Goal: Transaction & Acquisition: Purchase product/service

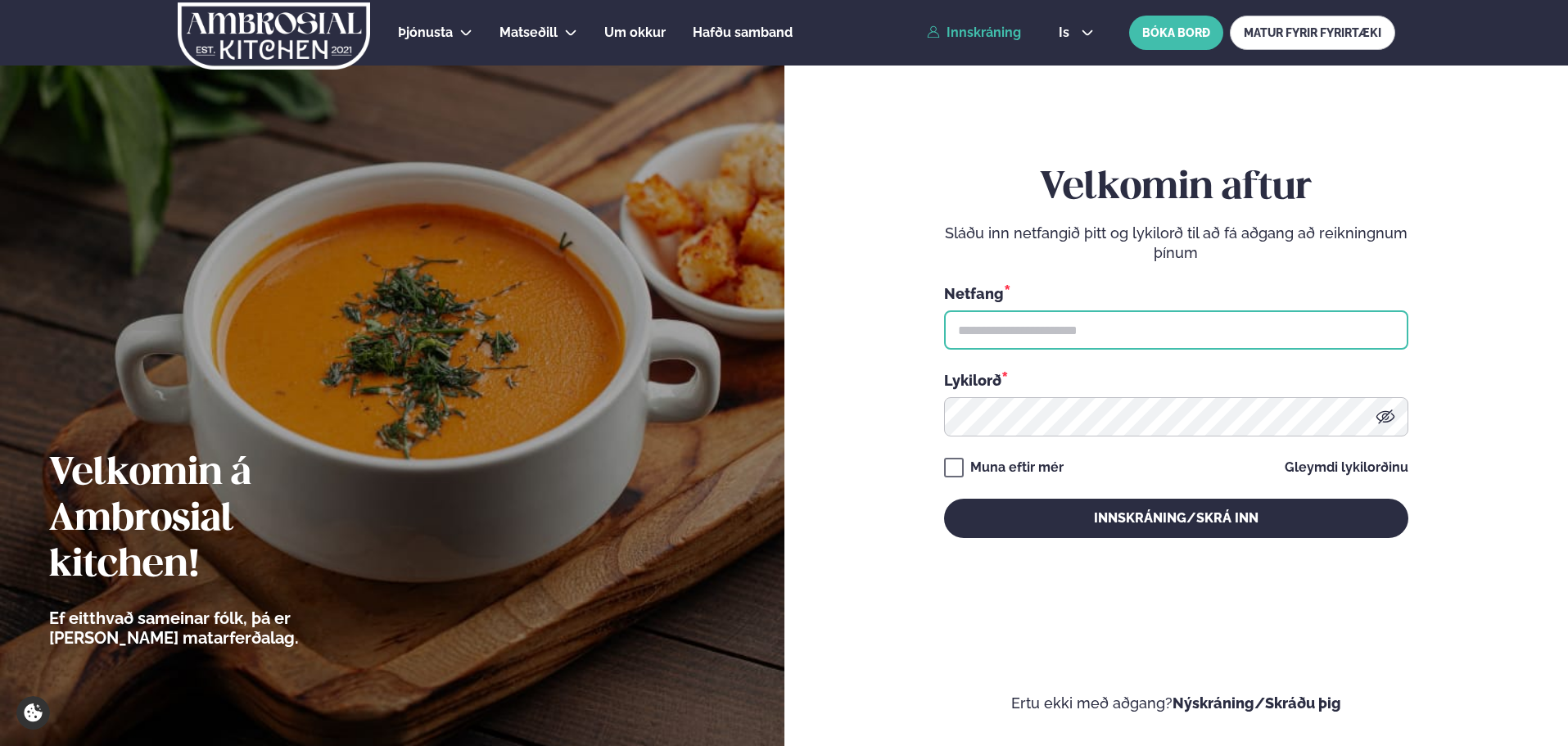
type input "**********"
click at [1033, 517] on button "Innskráning/Skrá inn" at bounding box center [1176, 518] width 464 height 40
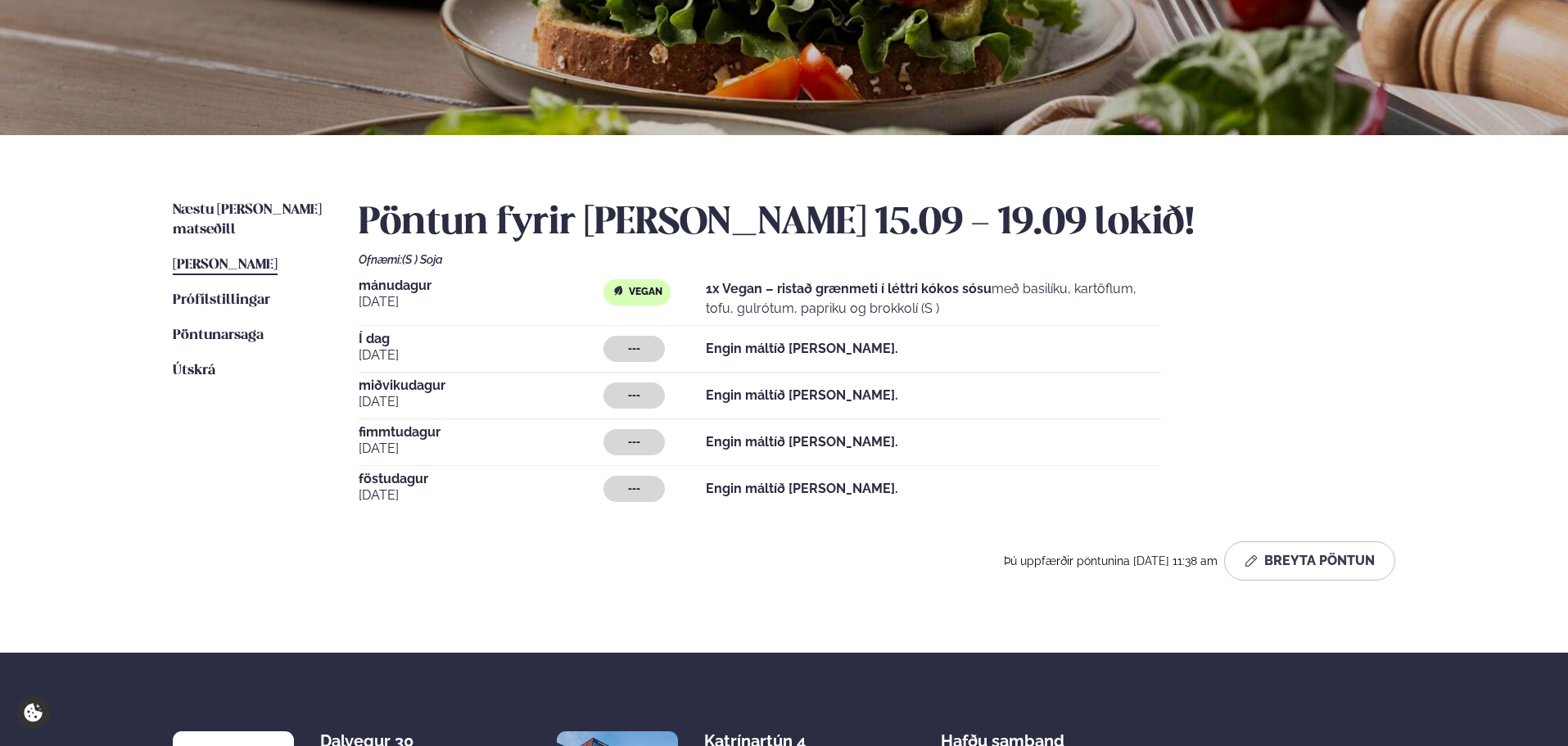
scroll to position [246, 0]
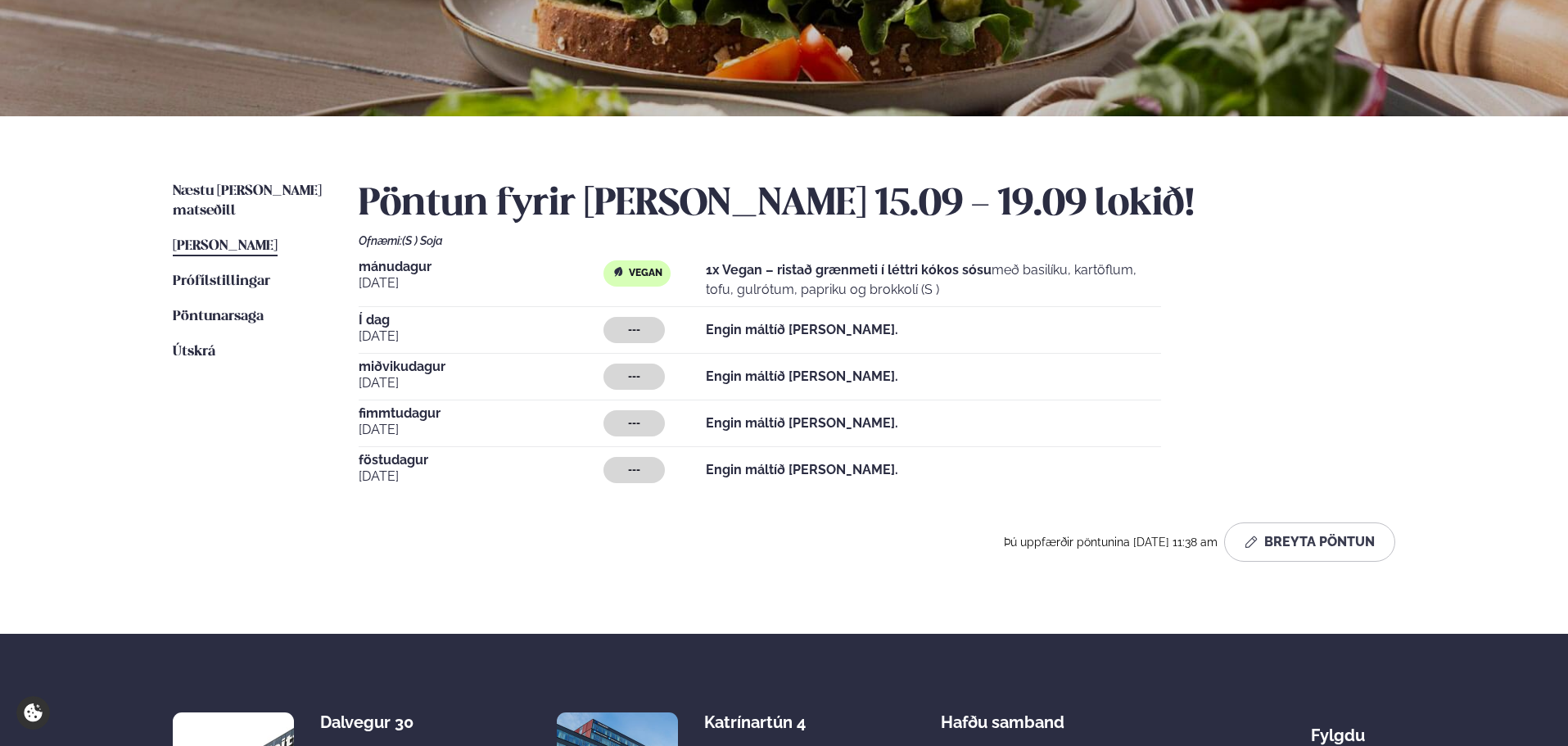
click at [262, 201] on ul "Næstu [PERSON_NAME] matseðill Næsta vika [PERSON_NAME] matseðill [PERSON_NAME] …" at bounding box center [249, 378] width 153 height 393
click at [263, 193] on span "Næstu [PERSON_NAME] matseðill" at bounding box center [248, 201] width 149 height 34
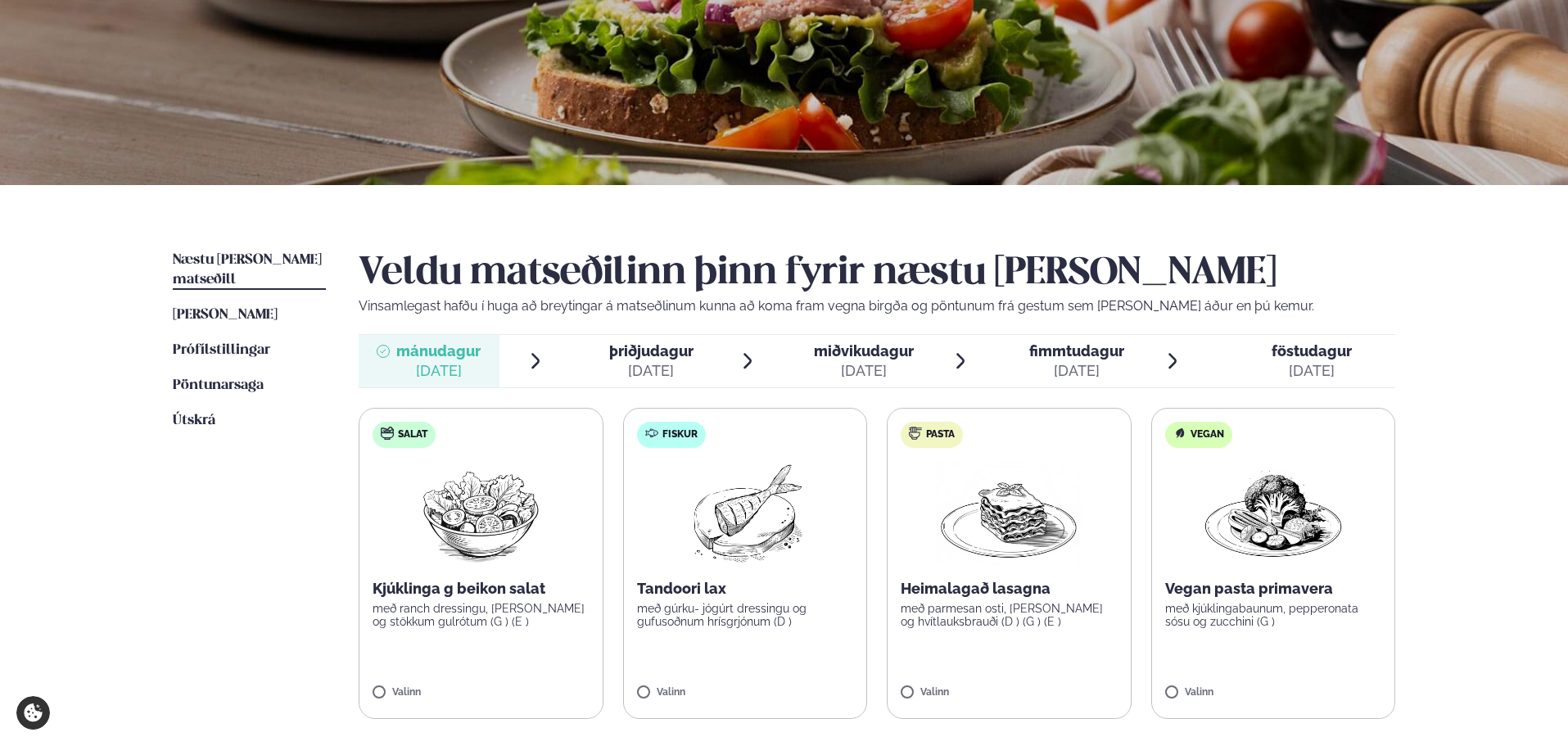
scroll to position [246, 0]
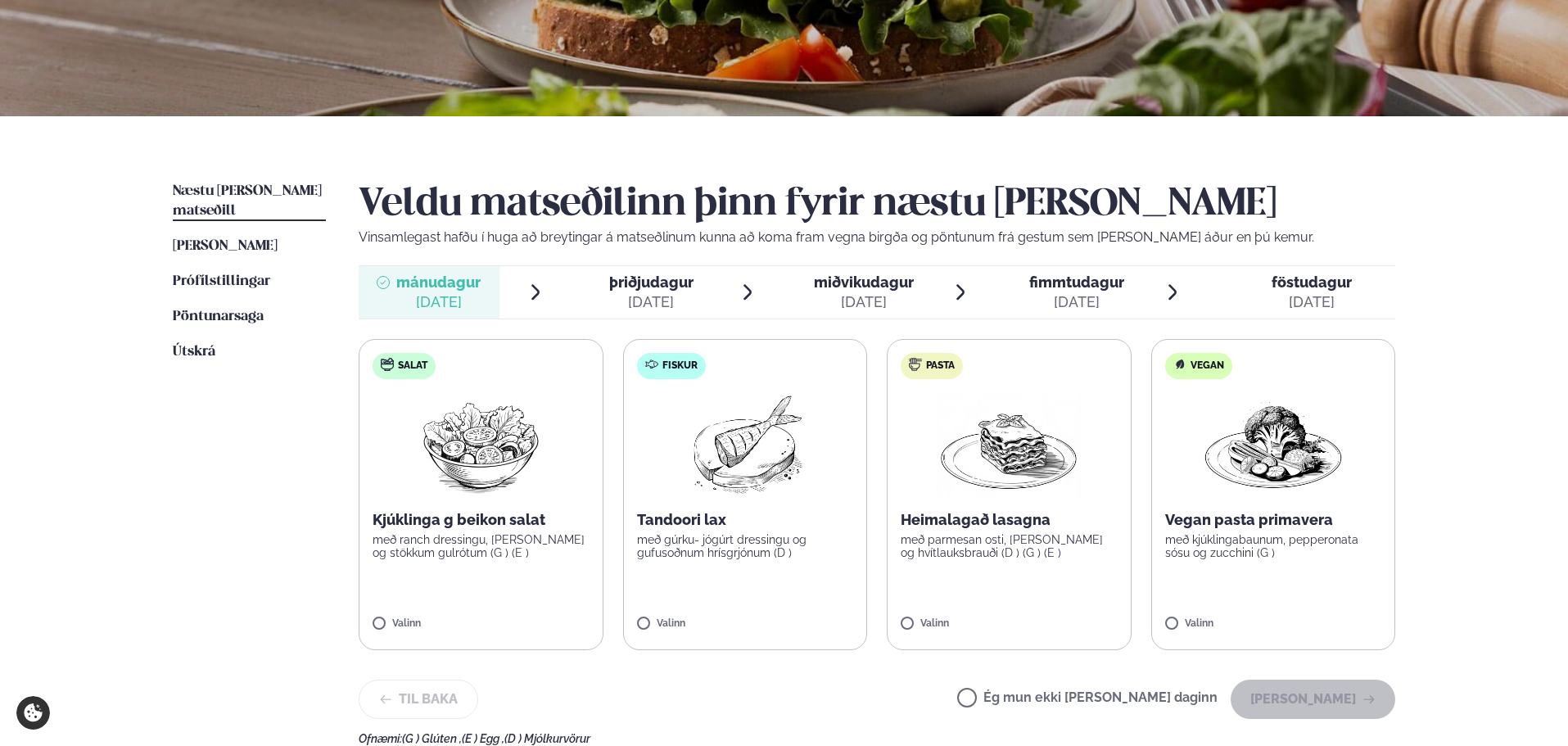
click at [930, 584] on label "Pasta Heimalagað lasagna með parmesan osti, basil pesto og hvítlauksbrauði (D )…" at bounding box center [1009, 494] width 245 height 311
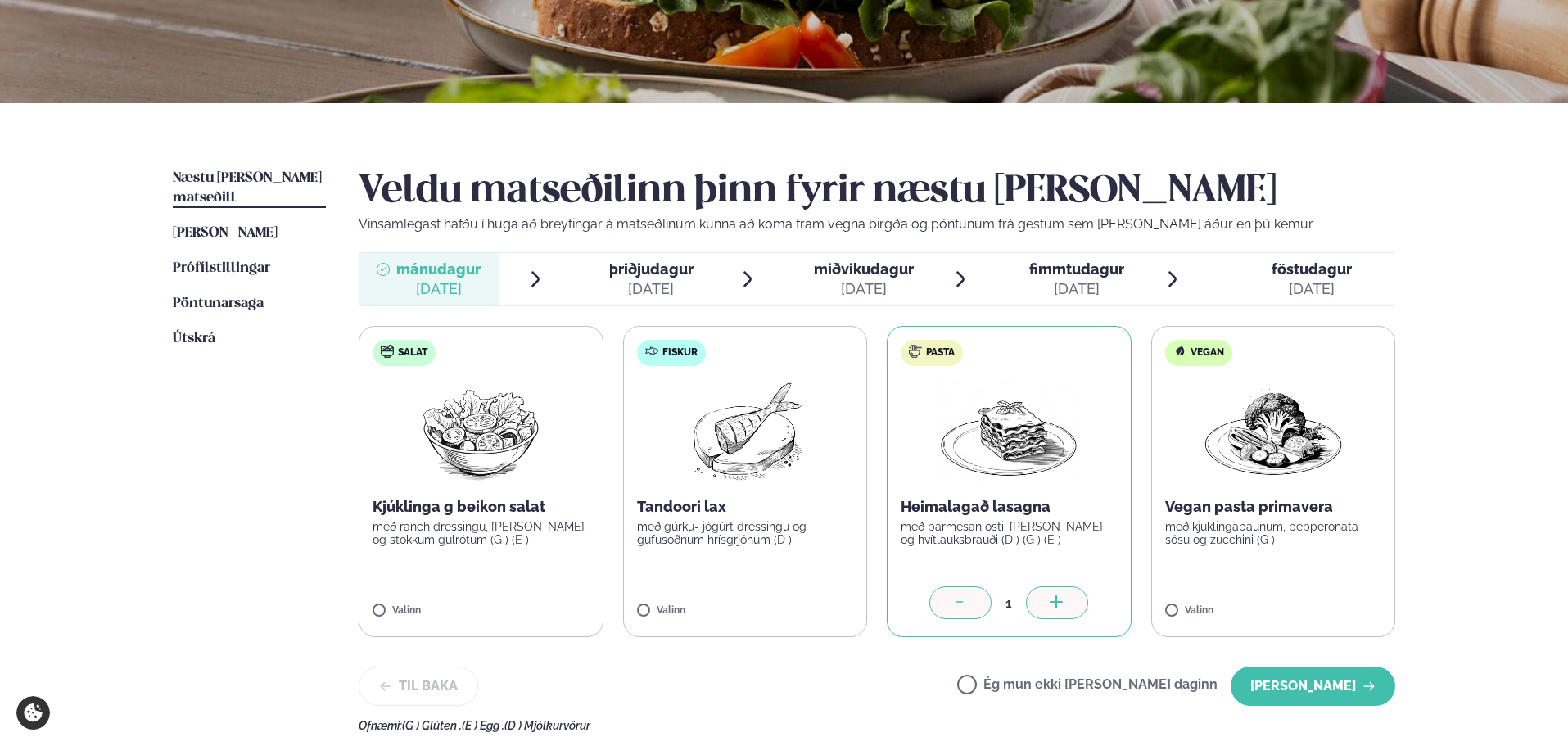
scroll to position [573, 0]
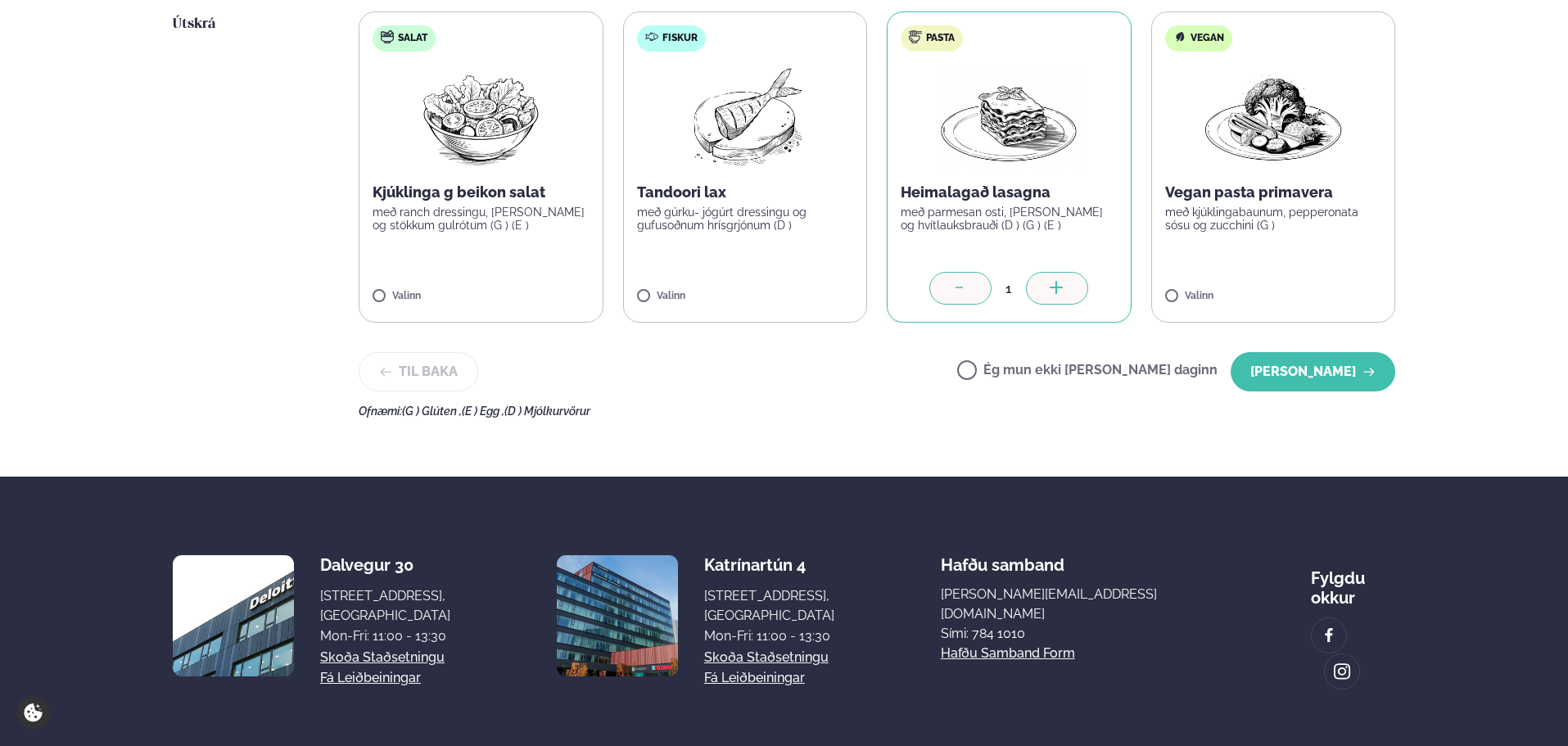
click at [1321, 362] on button "[PERSON_NAME]" at bounding box center [1313, 372] width 165 height 40
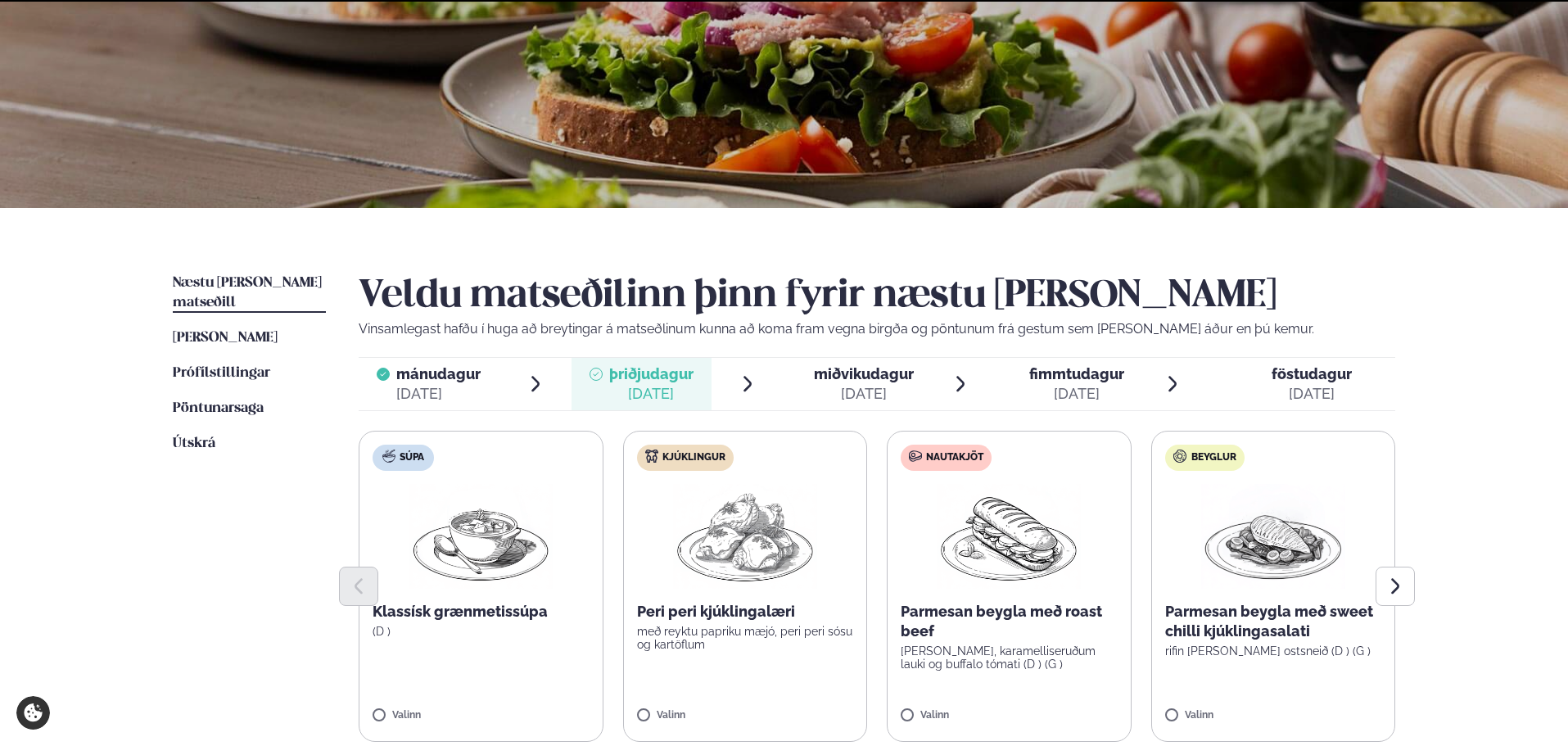
scroll to position [50, 0]
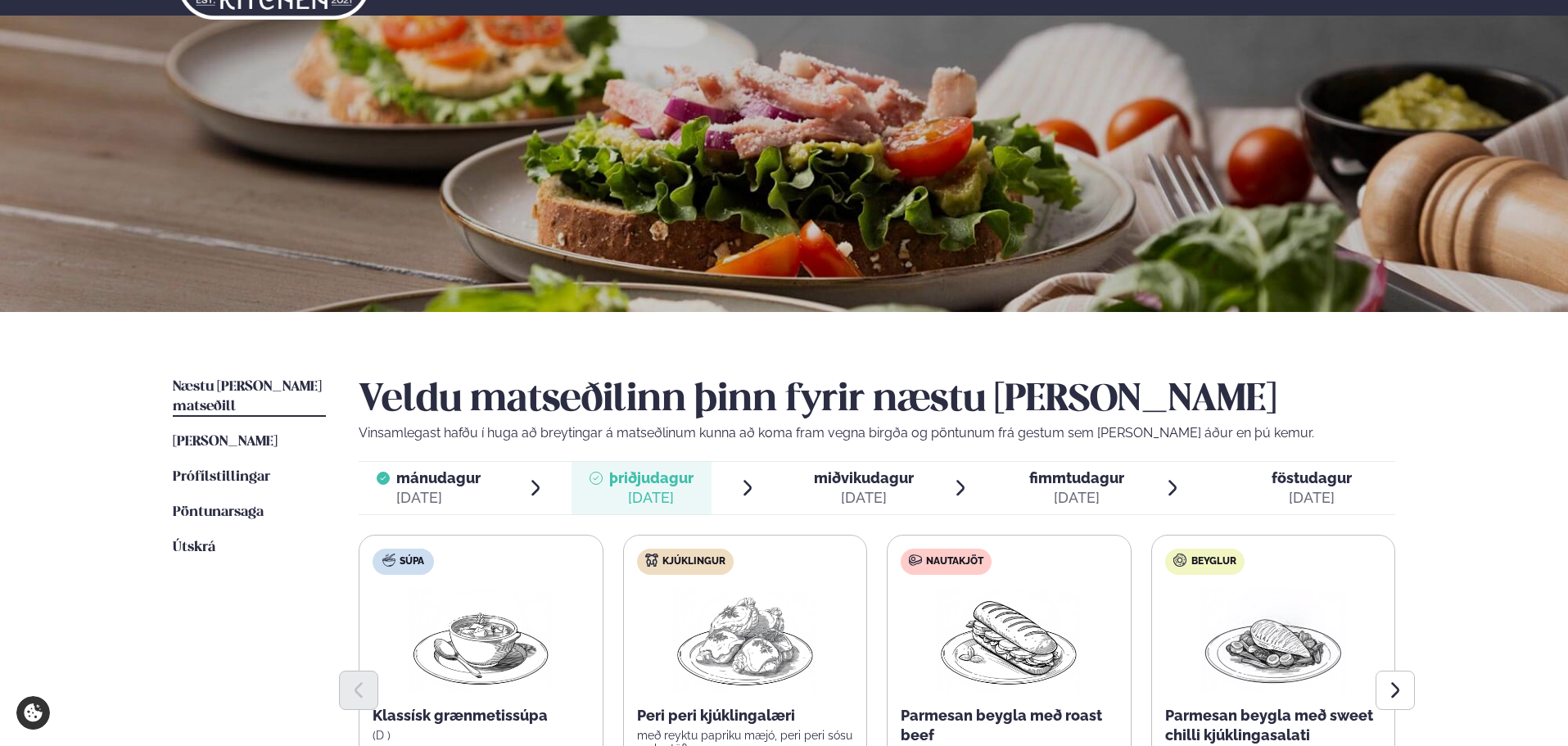
click at [904, 479] on span "miðvikudagur" at bounding box center [864, 478] width 100 height 17
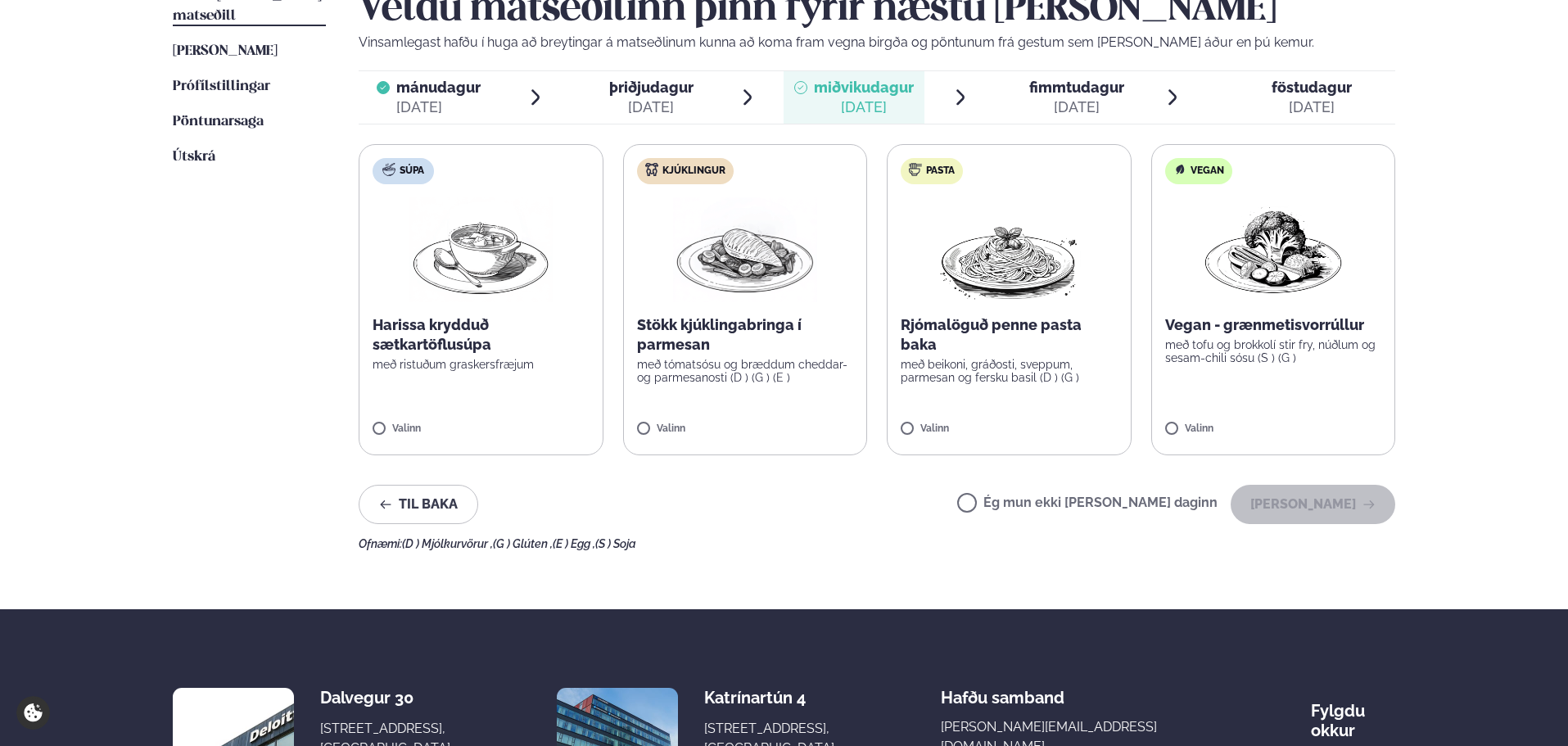
scroll to position [377, 0]
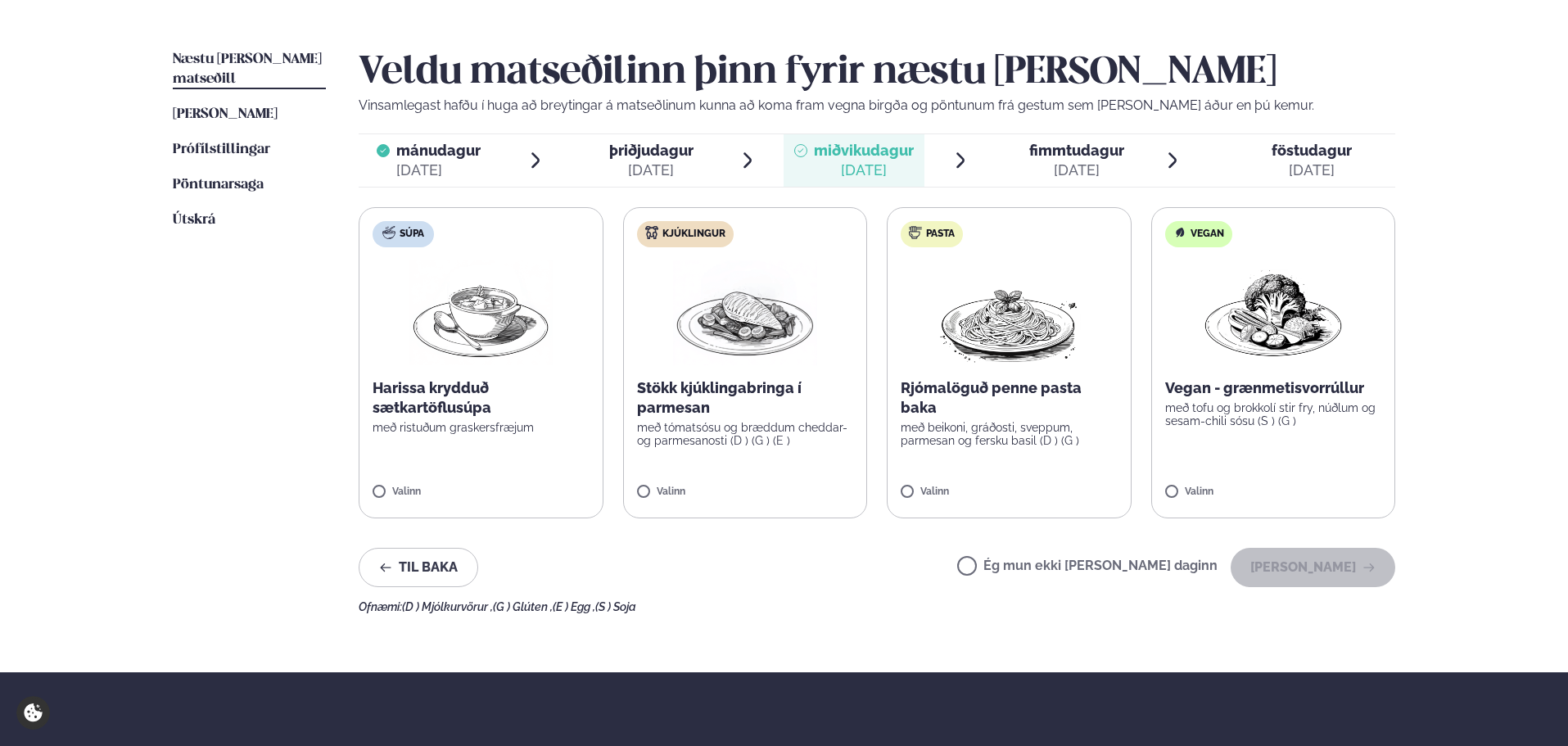
click at [278, 444] on ul "Næstu [PERSON_NAME] matseðill Næsta vika [PERSON_NAME] matseðill [PERSON_NAME] …" at bounding box center [249, 331] width 153 height 563
click at [1194, 478] on label "Vegan Vegan - grænmetisvorrúllur með tofu og brokkolí stir fry, núðlum og sesam…" at bounding box center [1274, 362] width 245 height 311
click at [1292, 563] on button "[PERSON_NAME]" at bounding box center [1313, 567] width 165 height 40
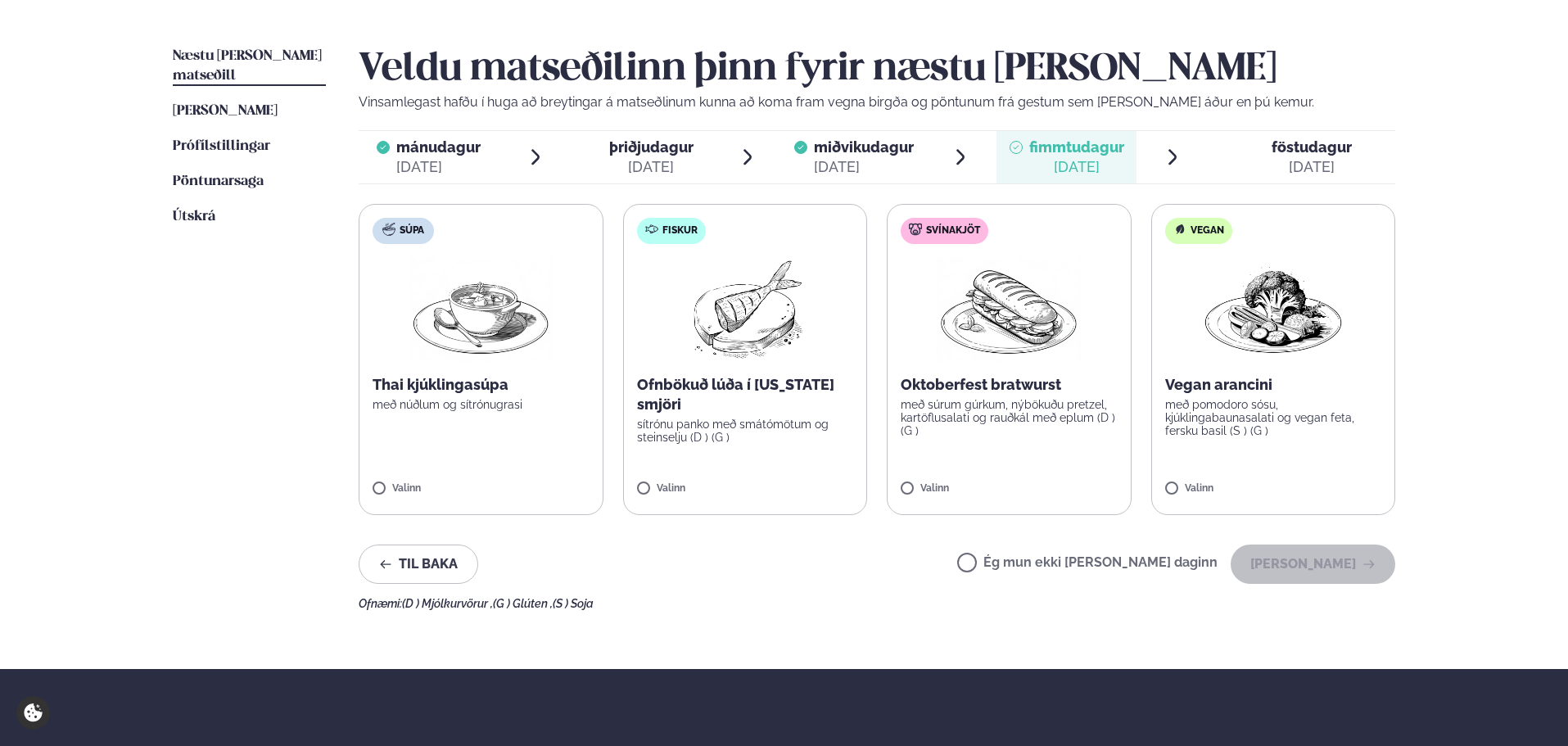
scroll to position [409, 0]
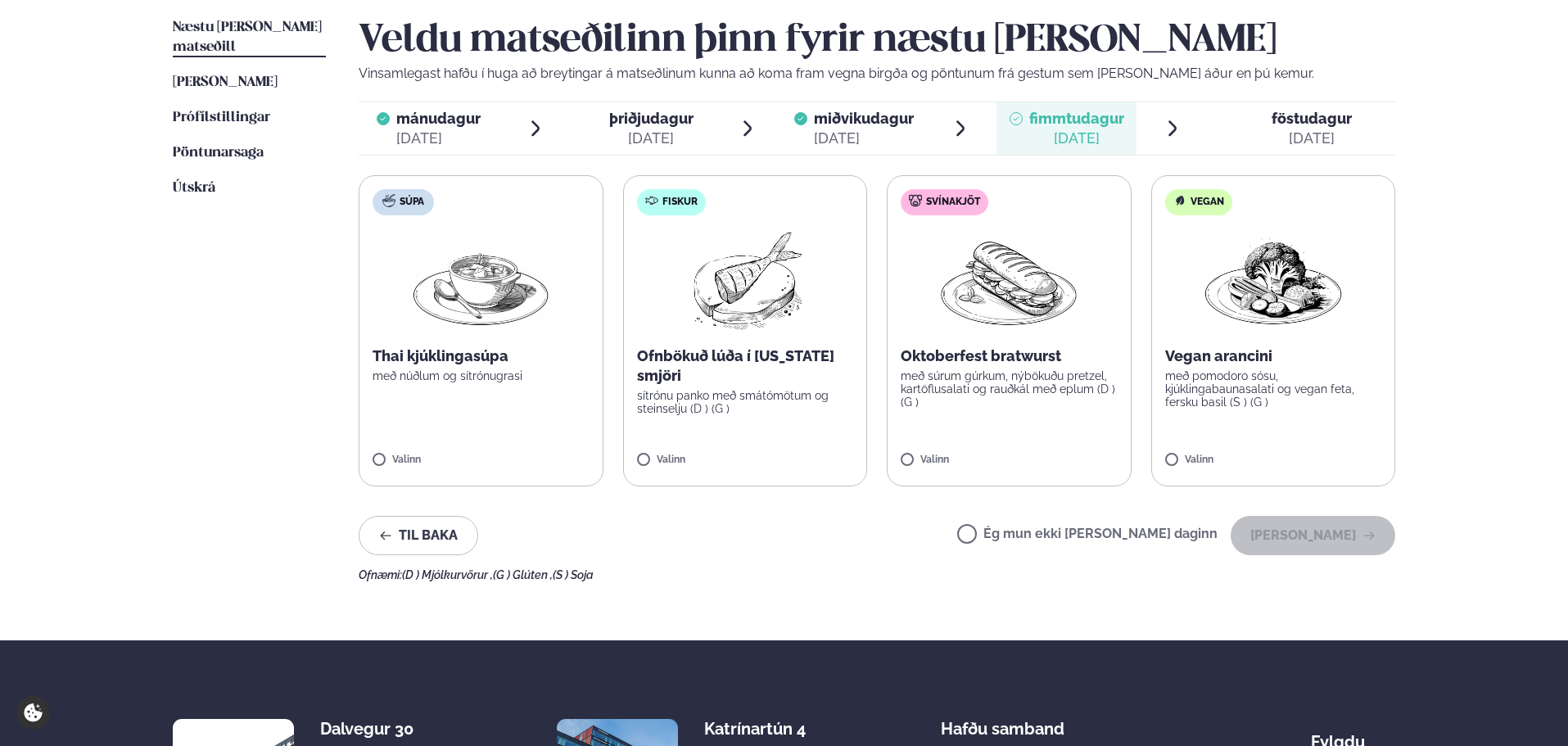
click at [397, 142] on div "[DATE]" at bounding box center [439, 138] width 85 height 20
